Goal: Task Accomplishment & Management: Use online tool/utility

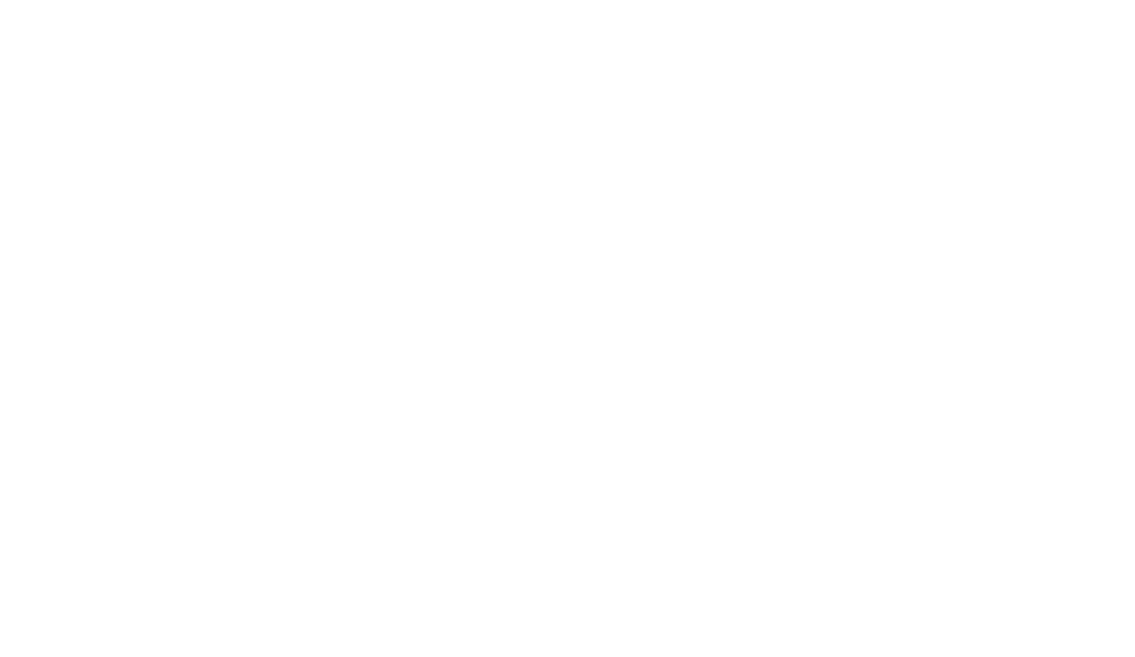
click at [1087, 39] on div at bounding box center [567, 328] width 1135 height 657
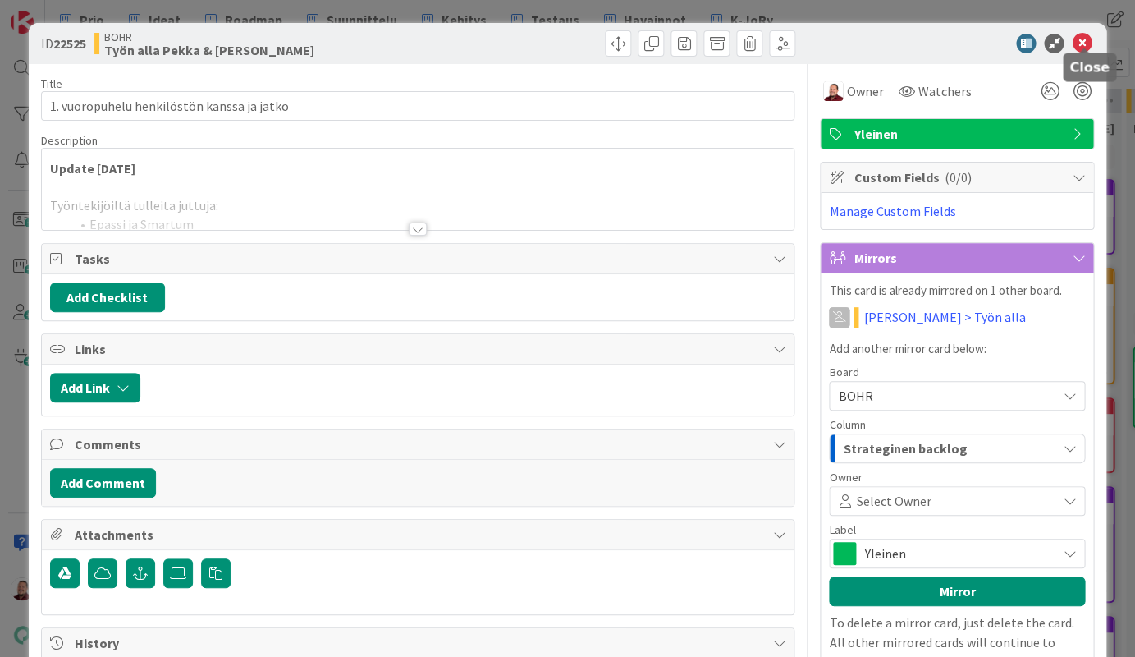
click at [1083, 42] on icon at bounding box center [1082, 44] width 20 height 20
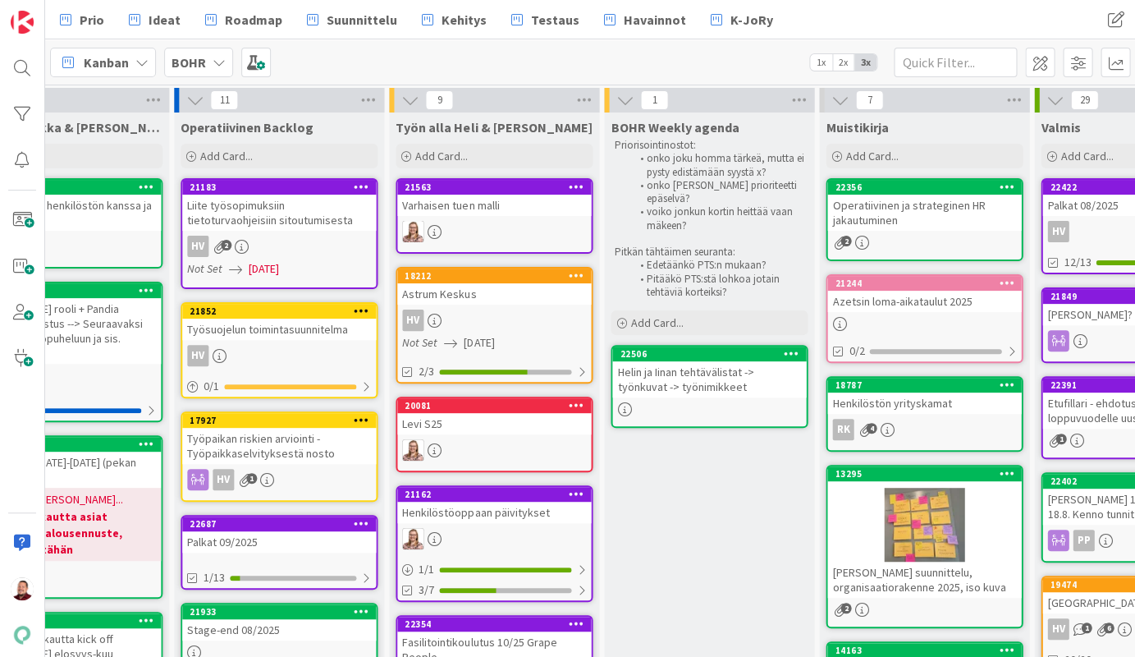
scroll to position [1, 663]
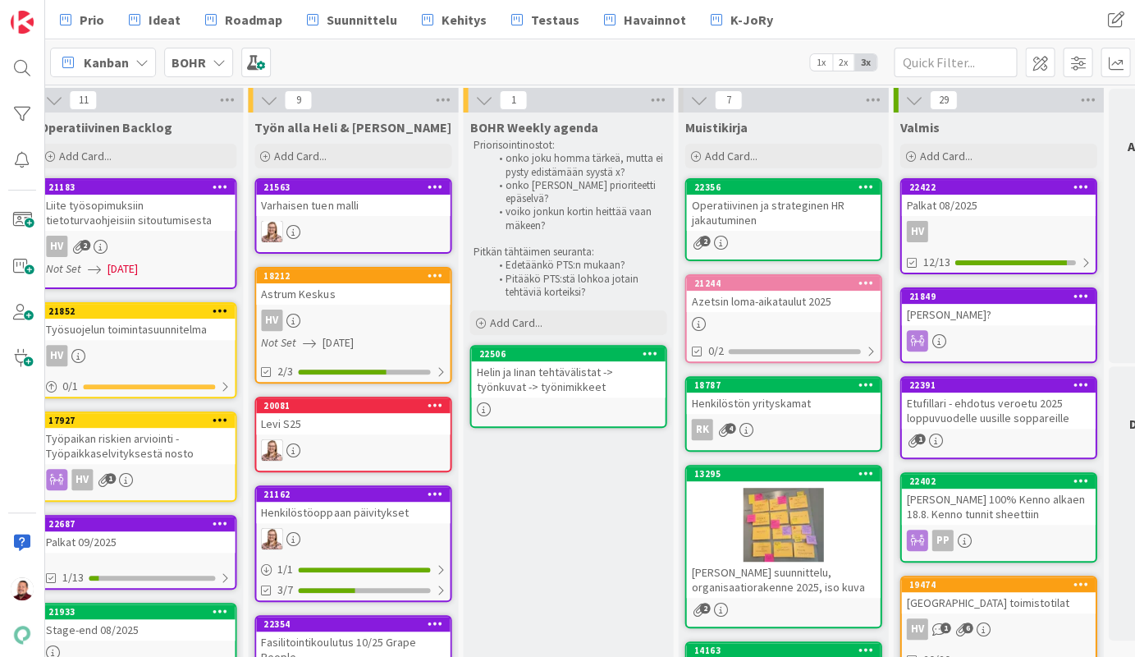
click at [619, 361] on div "Helin ja Iinan tehtävälistat -> työnkuvat -> työnimikkeet" at bounding box center [568, 379] width 194 height 36
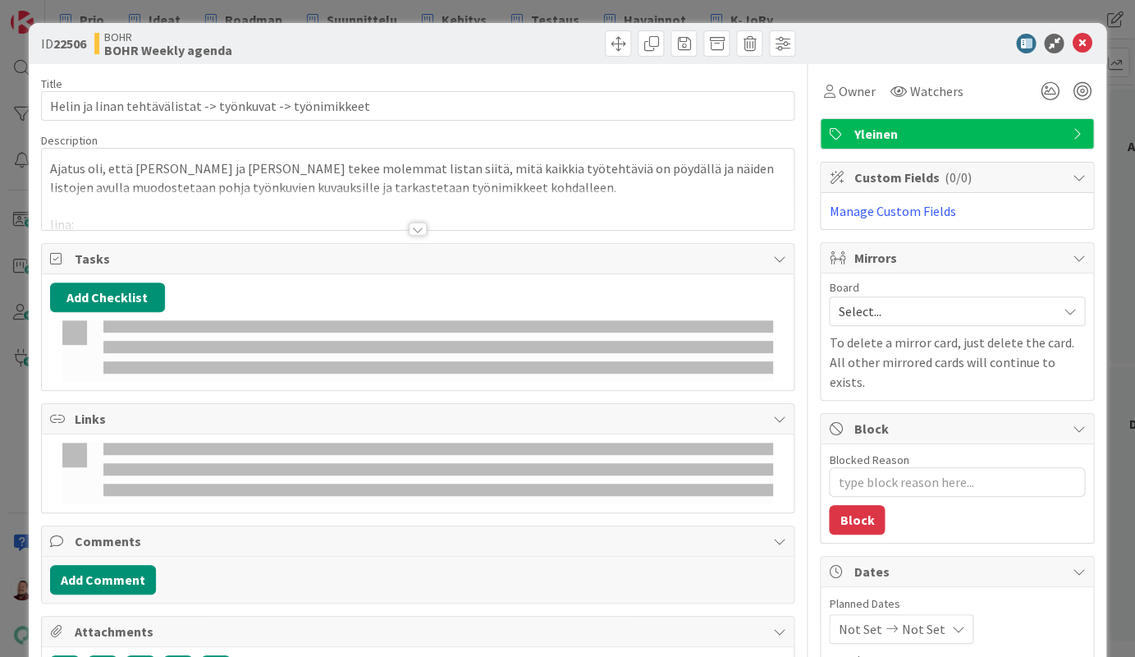
type textarea "x"
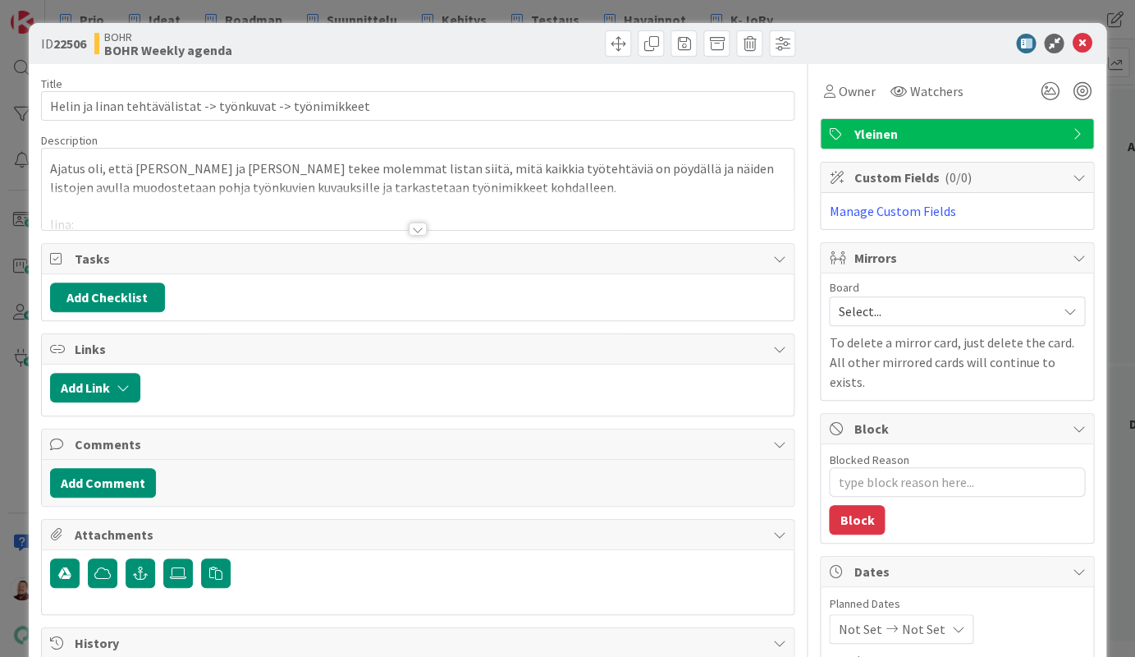
click at [283, 172] on div "Ajatus oli, että [PERSON_NAME] ja [PERSON_NAME] tekee molemmat listan siitä, mi…" at bounding box center [418, 193] width 753 height 74
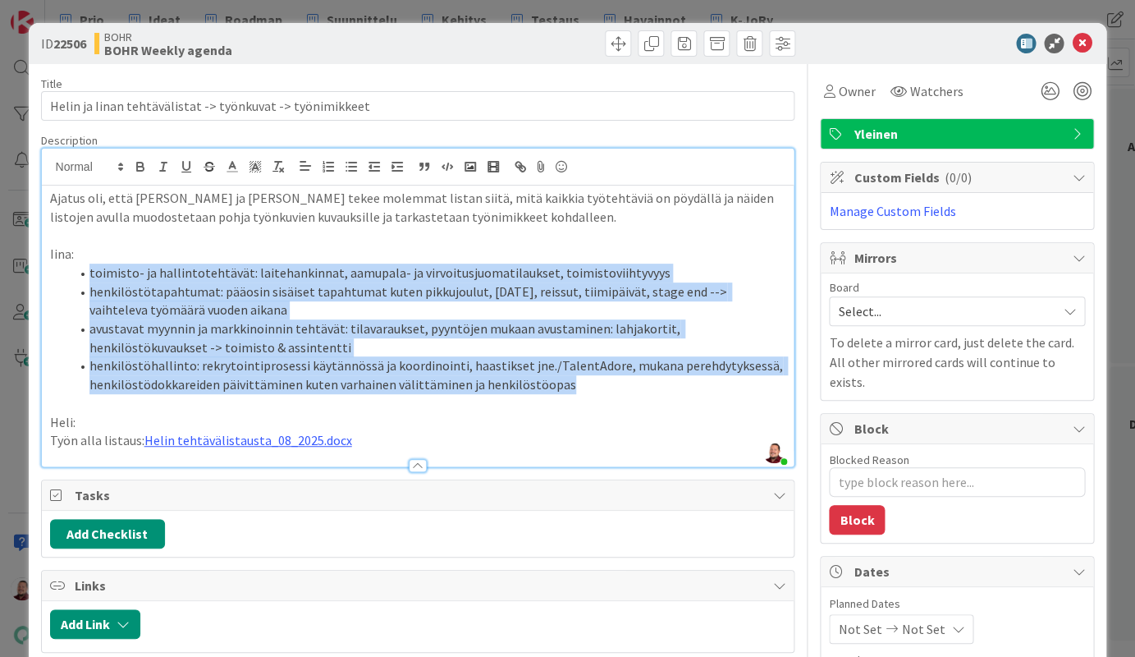
drag, startPoint x: 373, startPoint y: 299, endPoint x: 16, endPoint y: 244, distance: 360.4
click at [16, 244] on div "ID 22506 BOHR BOHR Weekly agenda Title 57 / 128 Helin ja Iinan tehtävälistat ->…" at bounding box center [567, 328] width 1135 height 657
copy ol "toimisto- ja hallintotehtävät: laitehankinnat, aamupala- ja virvoitusjuomatilau…"
